Goal: Transaction & Acquisition: Subscribe to service/newsletter

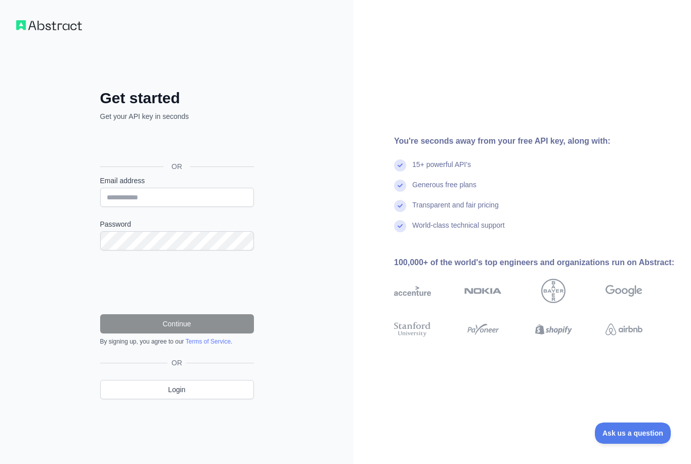
click at [163, 141] on div "Войти с аккаунтом Google (откроется в новой вкладке)" at bounding box center [176, 144] width 152 height 22
click at [178, 141] on div "Войти с аккаунтом Google (откроется в новой вкладке)" at bounding box center [176, 144] width 152 height 22
click at [229, 200] on input "Email address" at bounding box center [177, 197] width 154 height 19
type input "******"
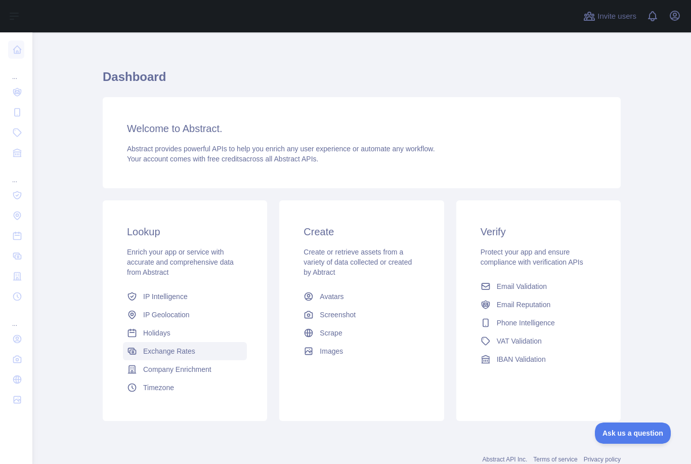
scroll to position [8, 0]
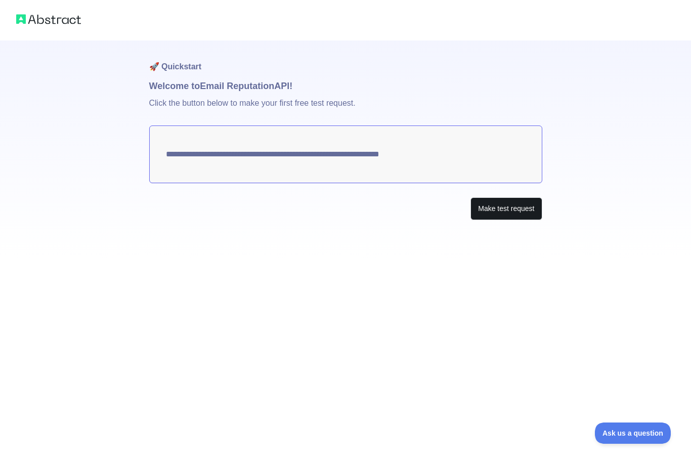
click at [482, 203] on button "Make test request" at bounding box center [505, 208] width 71 height 23
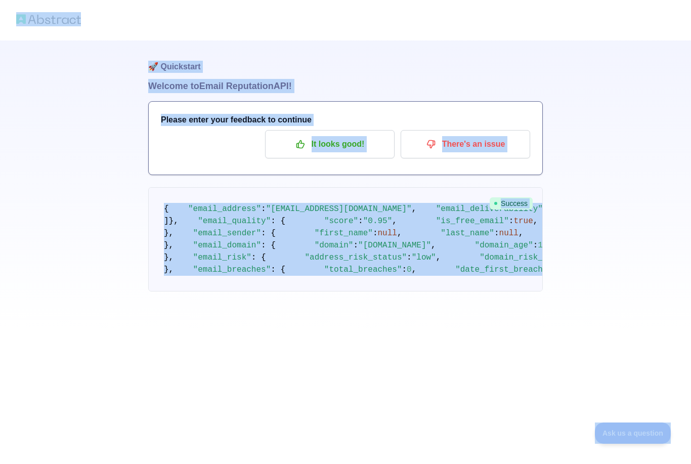
click at [352, 227] on pre "{ "email_address" : "nickpal.trw@gmail.com" , "email_deliverability" : { "statu…" at bounding box center [345, 239] width 395 height 104
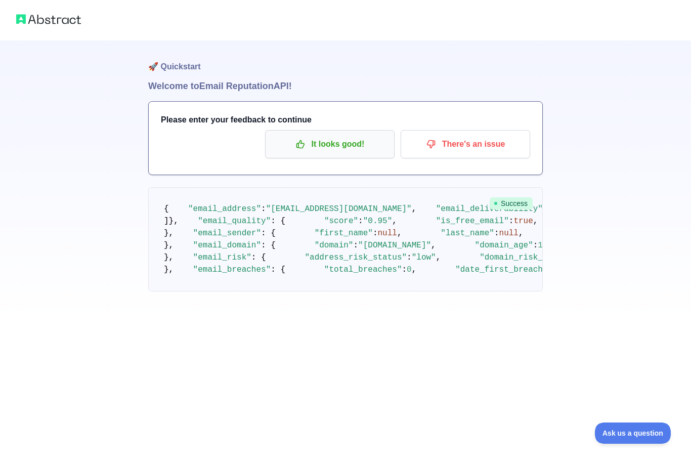
click at [350, 152] on p "It looks good!" at bounding box center [330, 144] width 114 height 17
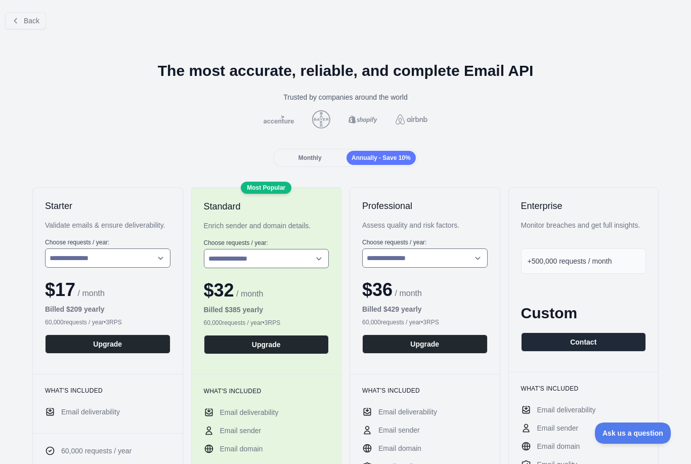
click at [320, 161] on span "Monthly" at bounding box center [309, 157] width 23 height 7
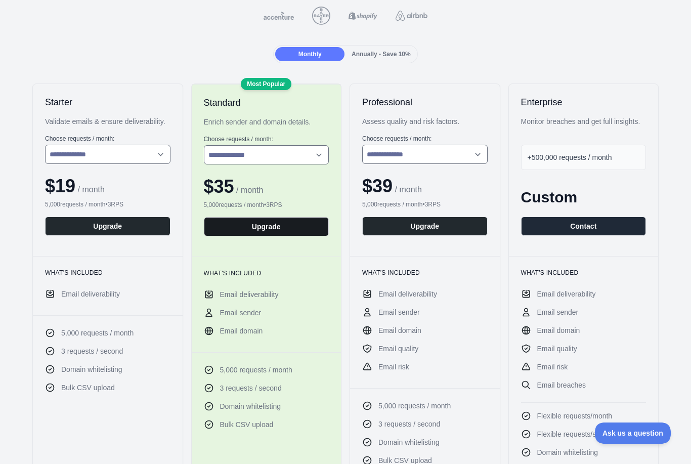
scroll to position [104, 0]
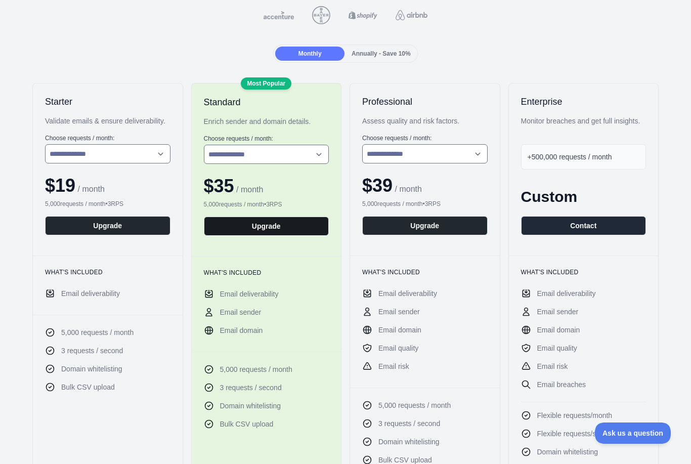
click at [263, 230] on button "Upgrade" at bounding box center [266, 225] width 125 height 19
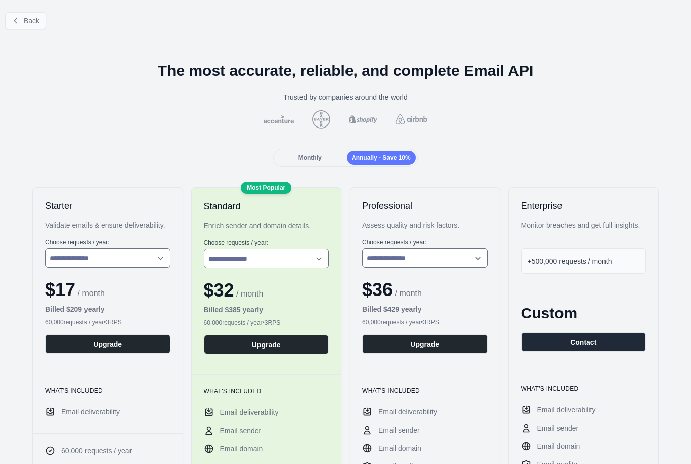
click at [24, 25] on span "Back" at bounding box center [32, 21] width 16 height 8
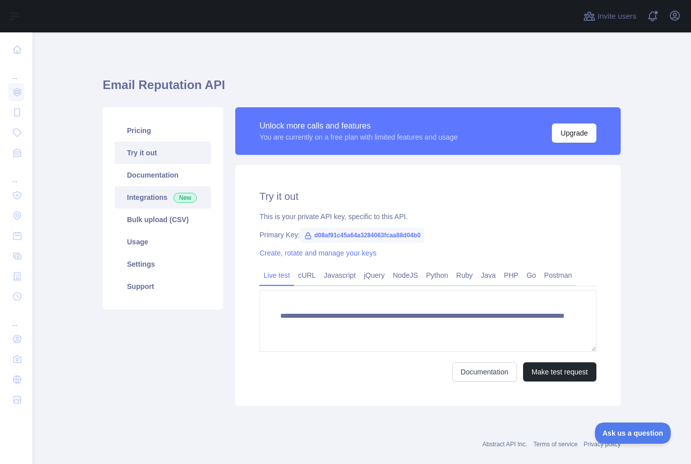
click at [170, 196] on link "Integrations New" at bounding box center [163, 197] width 96 height 22
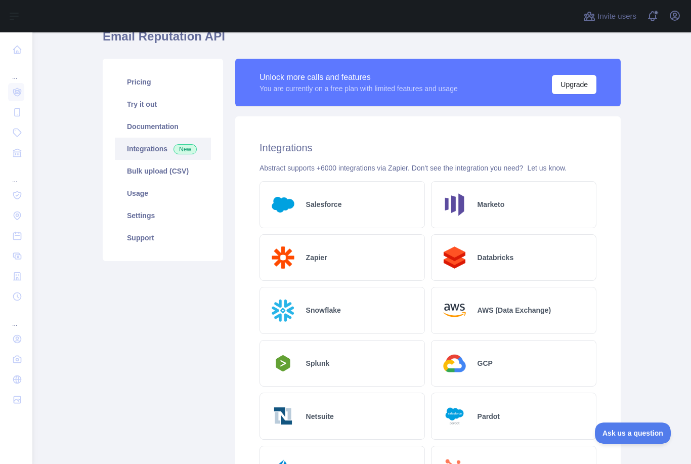
scroll to position [29, 0]
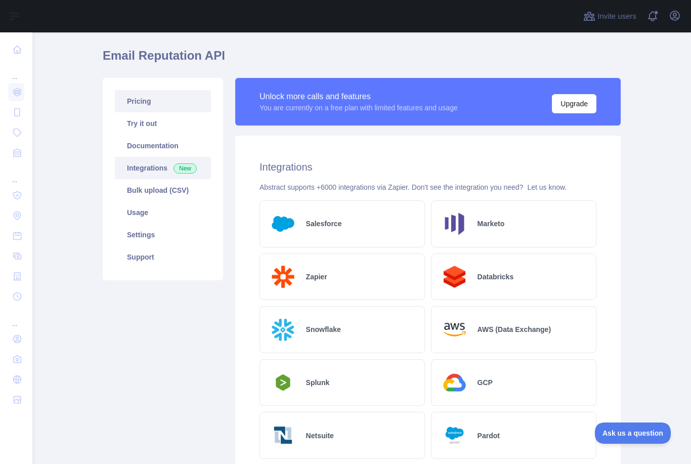
click at [148, 107] on link "Pricing" at bounding box center [163, 101] width 96 height 22
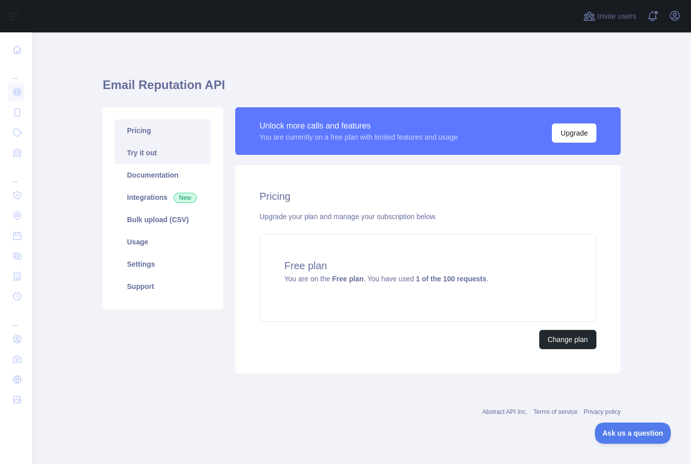
click at [183, 157] on link "Try it out" at bounding box center [163, 153] width 96 height 22
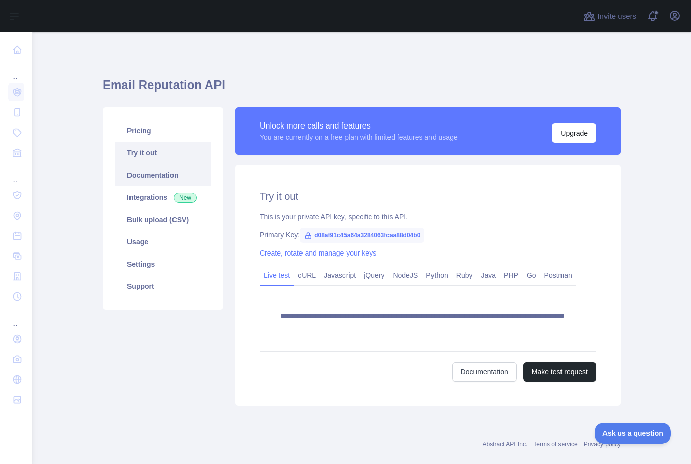
click at [182, 169] on link "Documentation" at bounding box center [163, 175] width 96 height 22
click at [154, 136] on link "Pricing" at bounding box center [163, 130] width 96 height 22
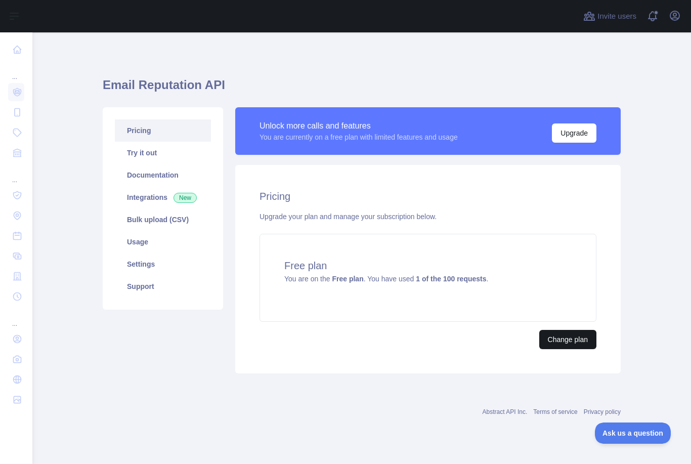
click at [575, 338] on button "Change plan" at bounding box center [567, 339] width 57 height 19
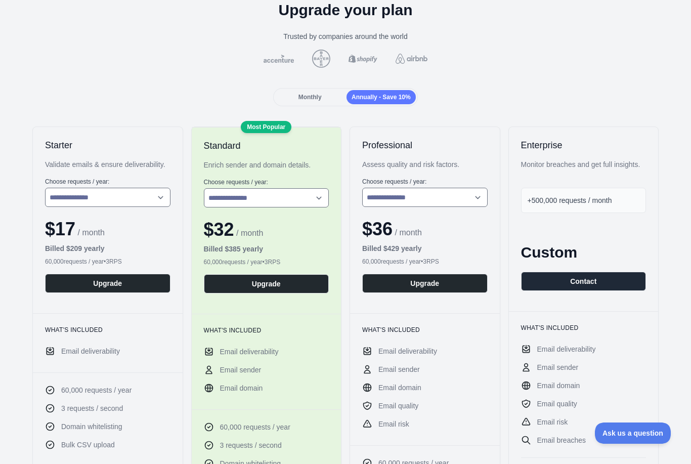
scroll to position [78, 0]
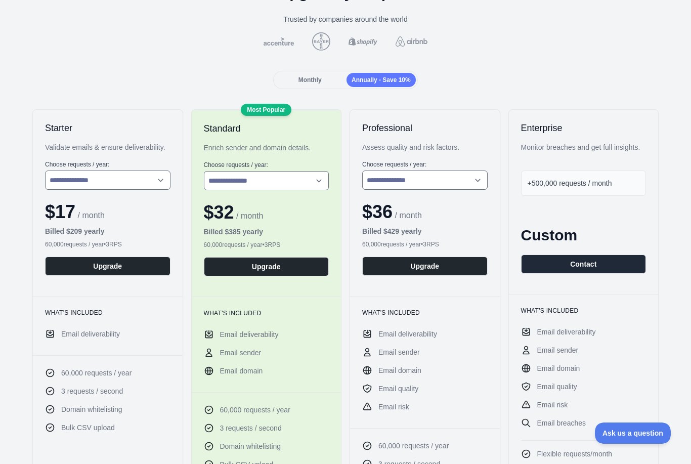
click at [313, 75] on div "Monthly" at bounding box center [309, 80] width 69 height 14
